Goal: Find specific page/section: Find specific page/section

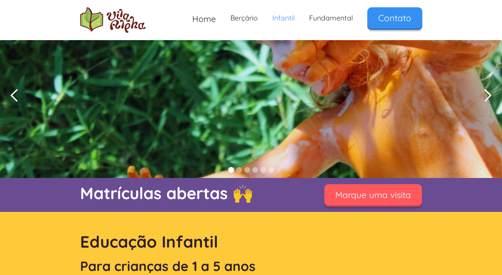
scroll to position [27, 0]
click at [240, 169] on div "Show slide 2 of 6" at bounding box center [239, 169] width 6 height 6
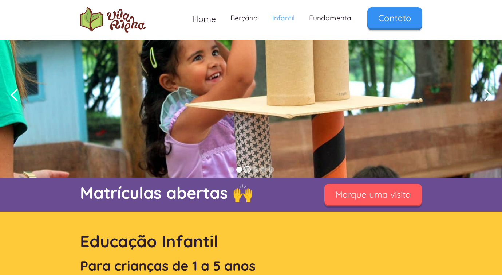
click at [244, 169] on div "Show slide 3 of 6" at bounding box center [247, 169] width 6 height 6
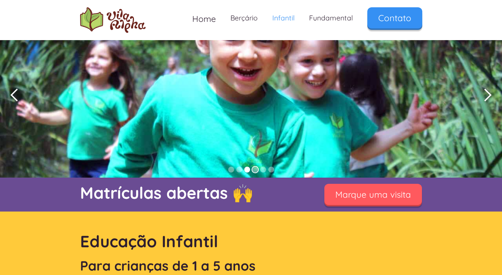
click at [256, 168] on div "Show slide 4 of 6" at bounding box center [255, 169] width 6 height 6
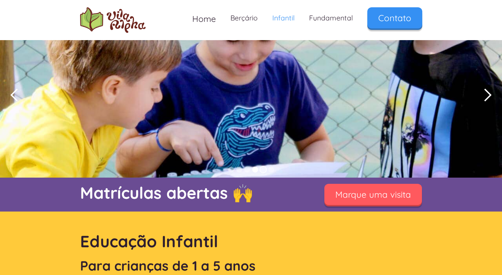
click at [262, 169] on div "Show slide 5 of 6" at bounding box center [263, 169] width 6 height 6
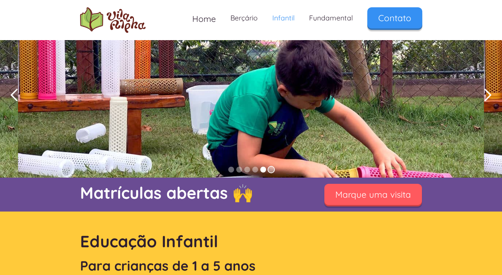
click at [271, 169] on div "Show slide 6 of 6" at bounding box center [271, 169] width 6 height 6
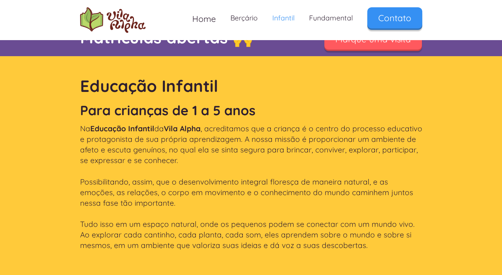
scroll to position [0, 0]
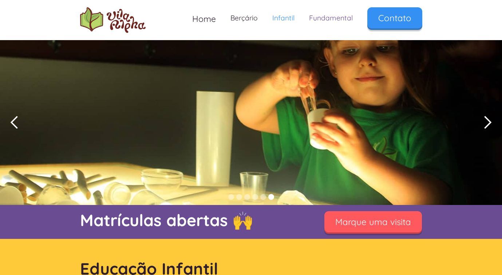
click at [330, 18] on link "Fundamental" at bounding box center [331, 17] width 58 height 21
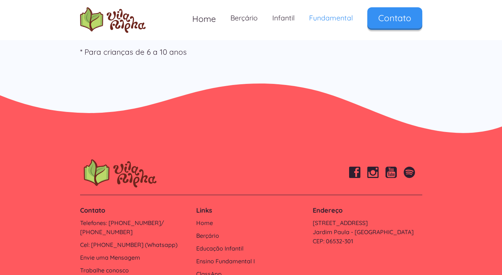
scroll to position [2626, 0]
